Goal: Check status: Check status

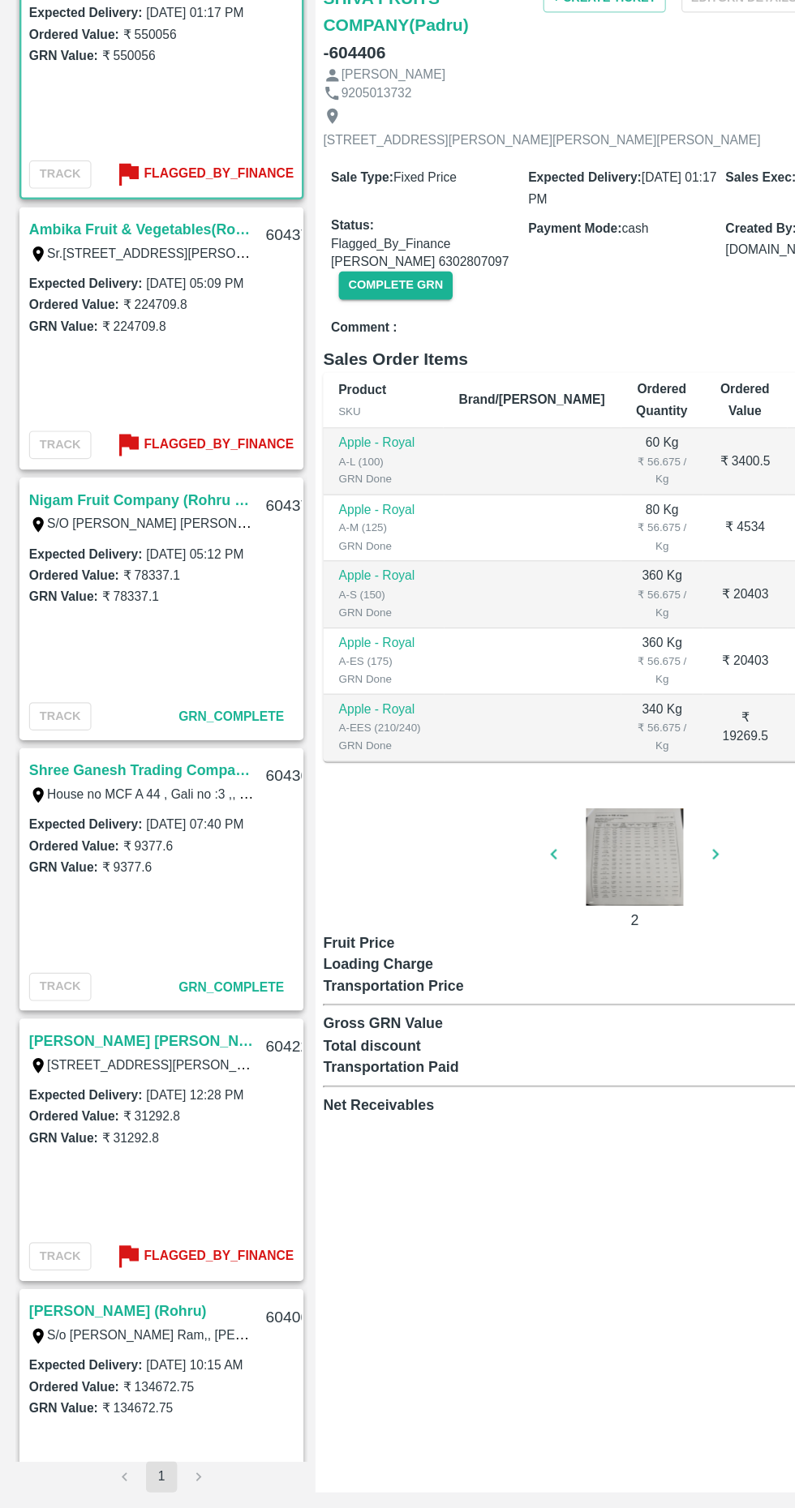
scroll to position [304, 0]
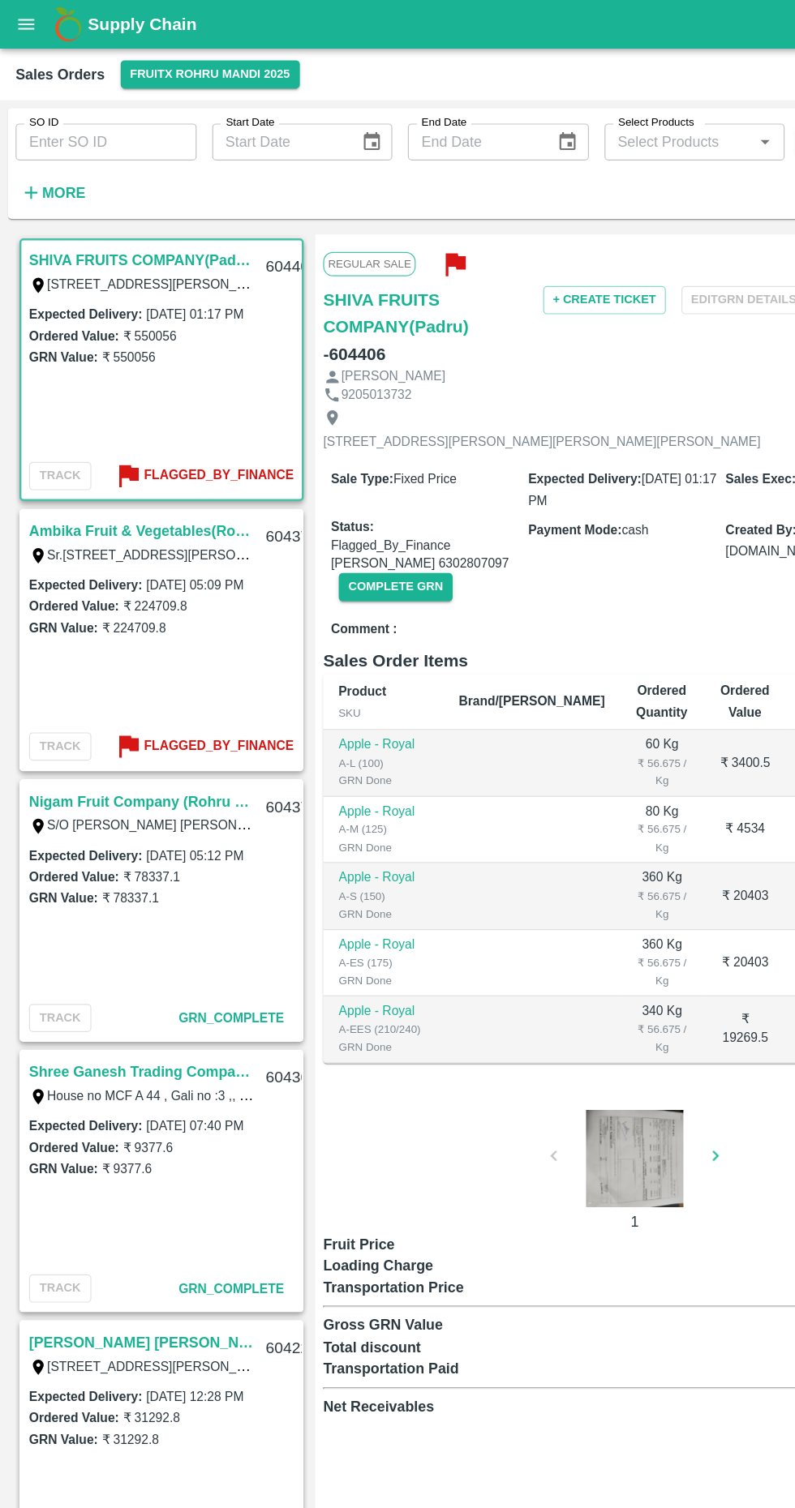
click at [168, 622] on b "Flagged_By_Finance" at bounding box center [182, 622] width 125 height 19
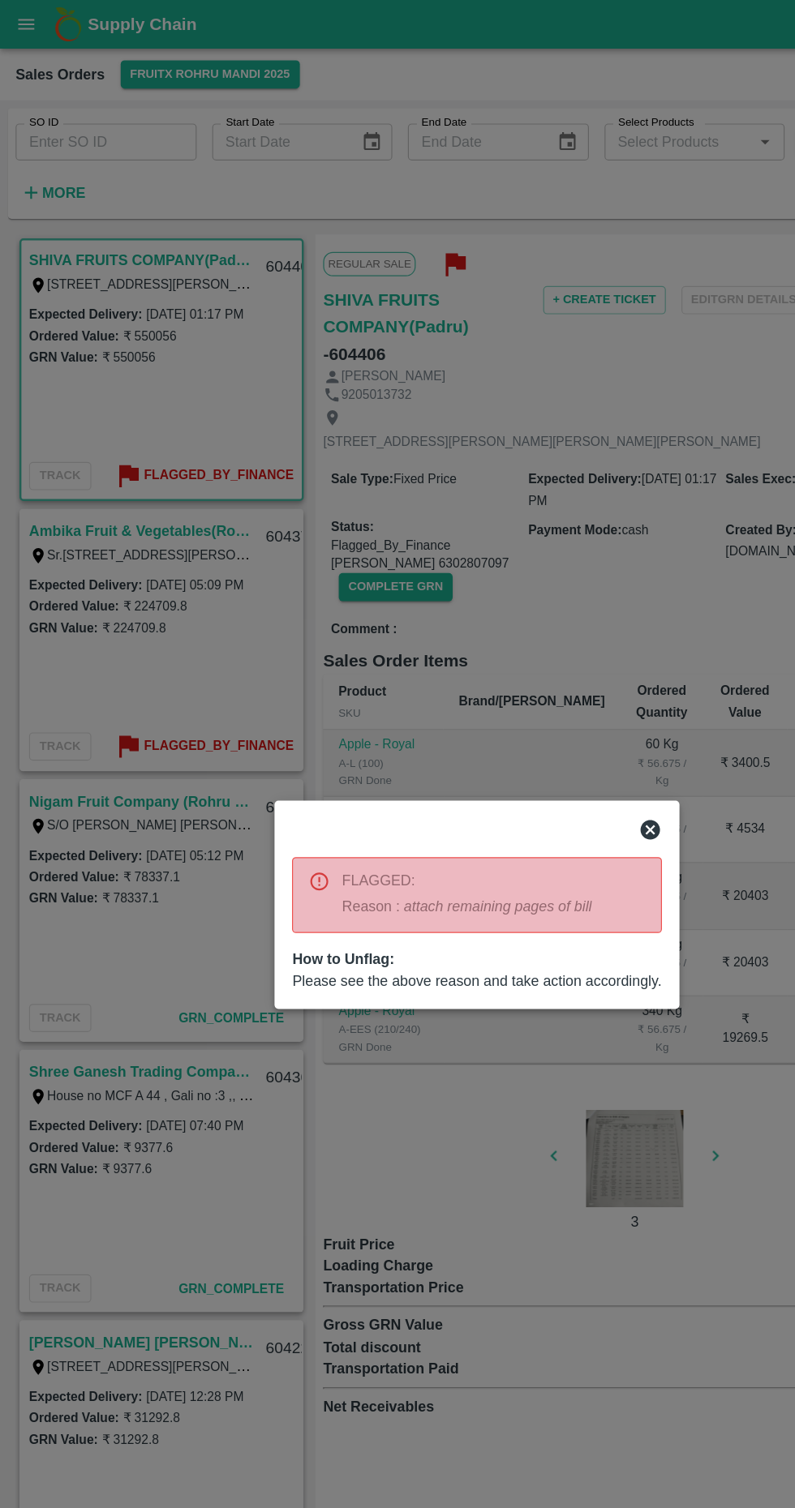
click at [545, 698] on icon at bounding box center [541, 691] width 19 height 19
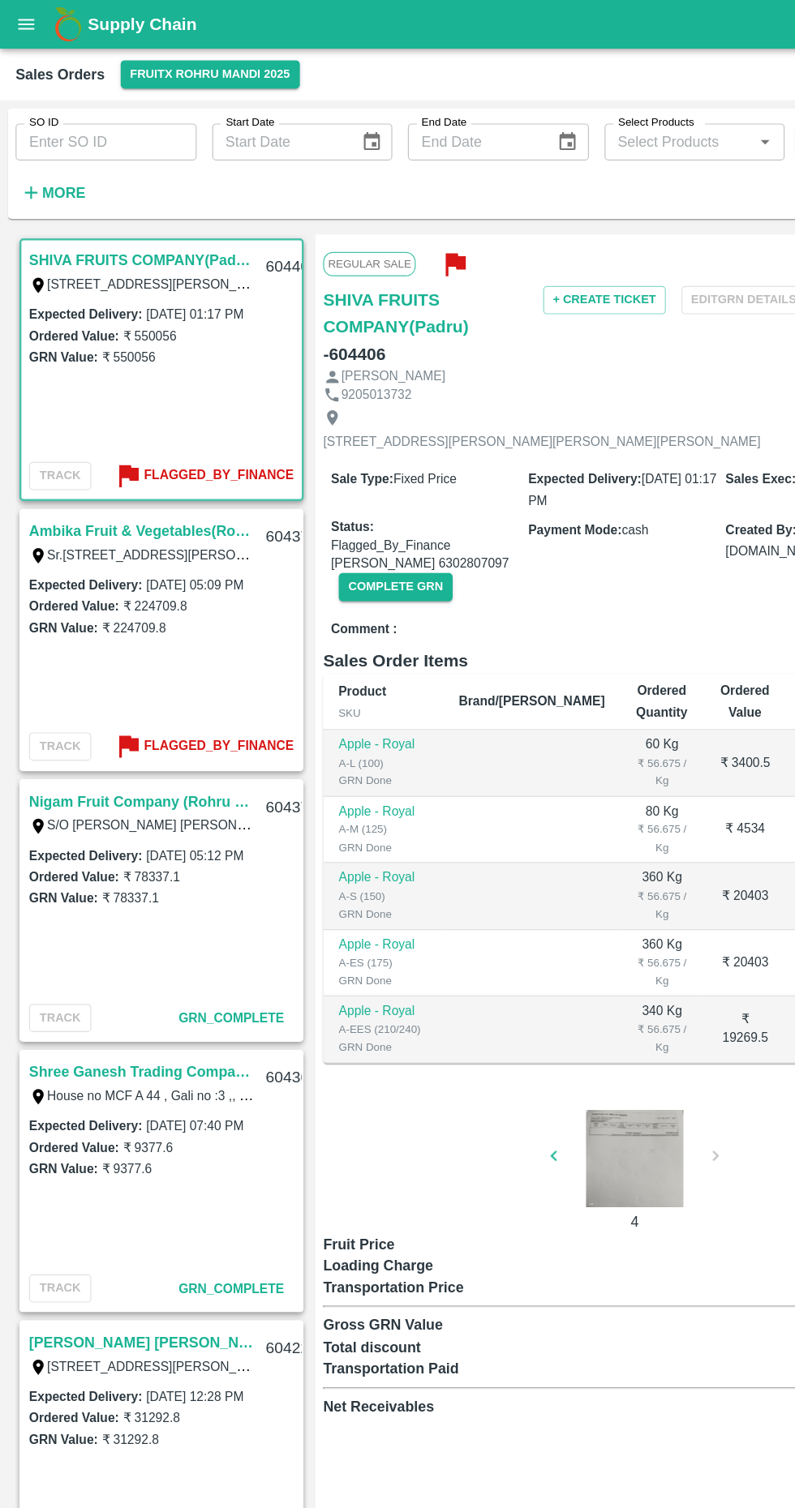
click at [160, 439] on link "Ambika Fruit & Vegetables(Rohru 02)" at bounding box center [117, 442] width 187 height 21
